Goal: Navigation & Orientation: Find specific page/section

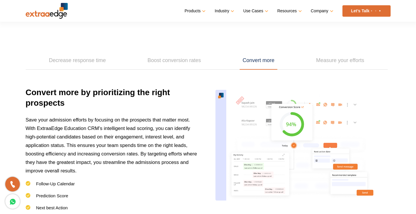
scroll to position [818, 0]
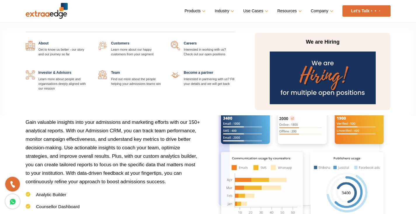
click at [235, 41] on link at bounding box center [235, 41] width 0 height 0
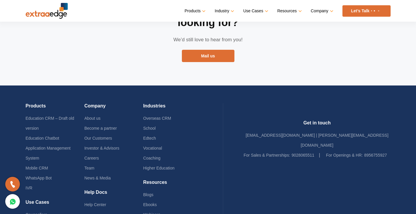
scroll to position [1193, 0]
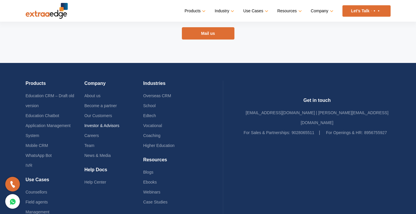
click at [101, 123] on link "Investor & Advisors" at bounding box center [101, 125] width 35 height 5
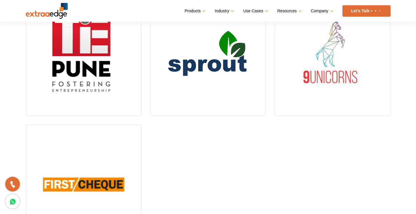
scroll to position [263, 0]
